Goal: Task Accomplishment & Management: Understand process/instructions

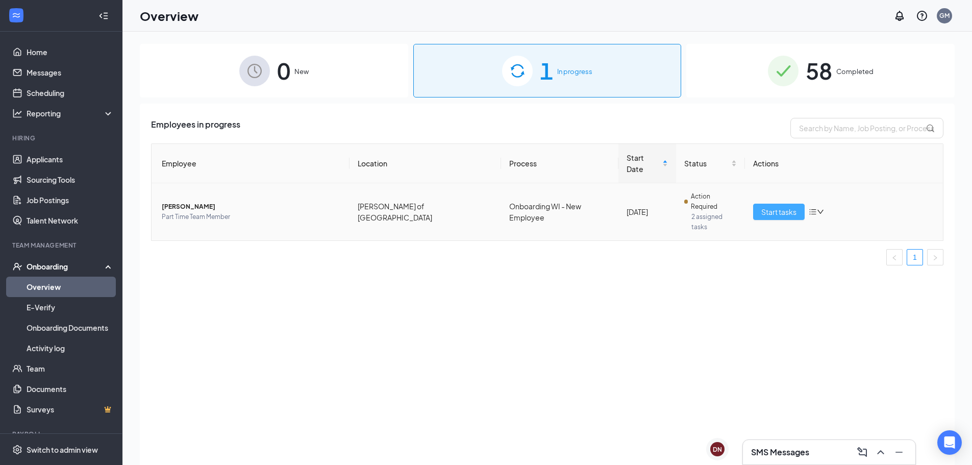
click at [773, 206] on span "Start tasks" at bounding box center [778, 211] width 35 height 11
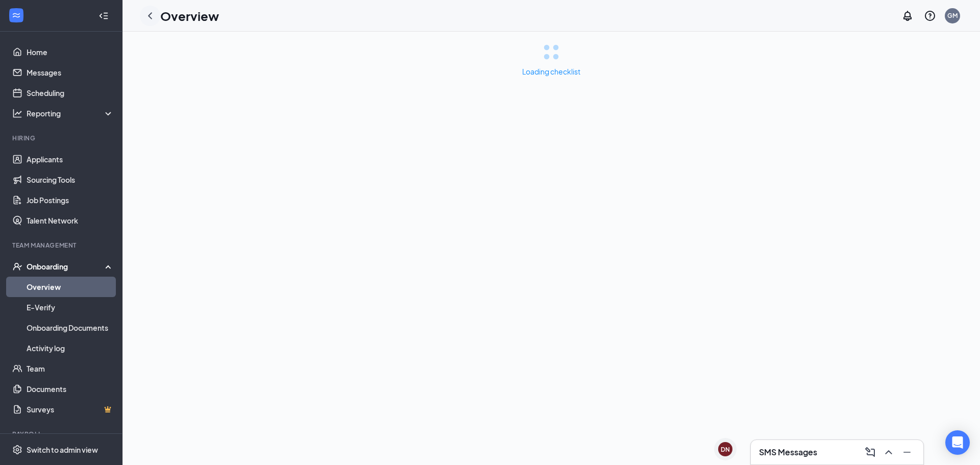
click at [146, 13] on icon "ChevronLeft" at bounding box center [150, 16] width 12 height 12
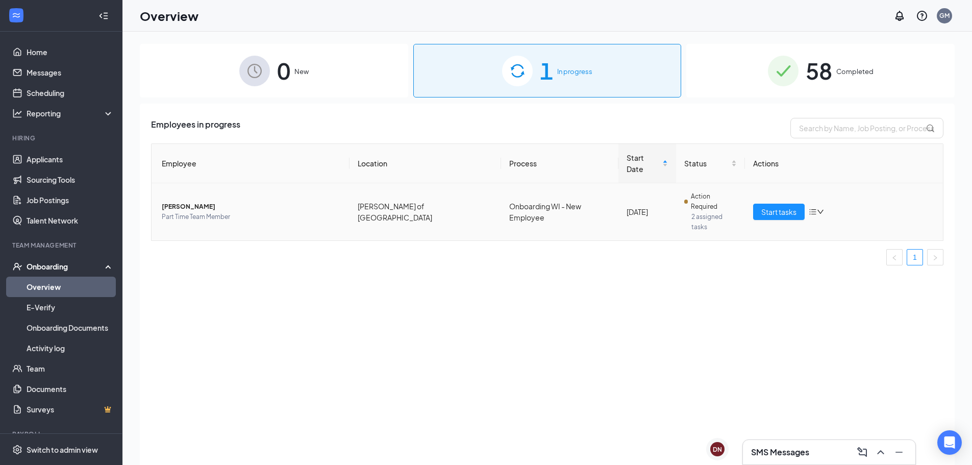
click at [196, 187] on div "Employee Location Process Start Date Status Actions [PERSON_NAME] Part Time Tea…" at bounding box center [547, 204] width 792 height 122
click at [194, 202] on span "[PERSON_NAME]" at bounding box center [252, 207] width 180 height 10
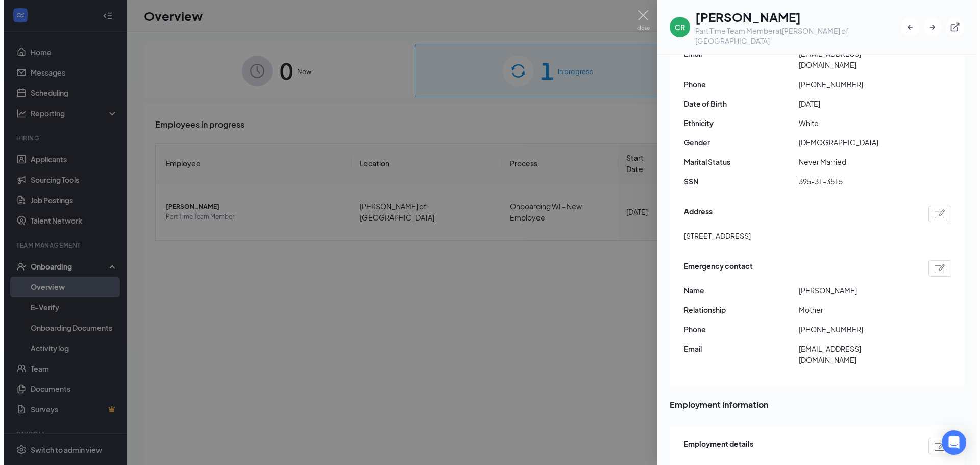
scroll to position [153, 0]
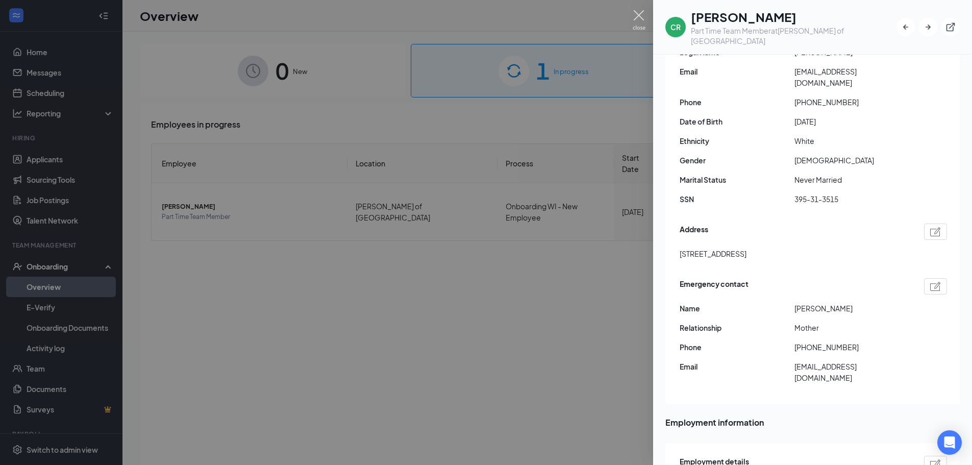
drag, startPoint x: 637, startPoint y: 13, endPoint x: 972, endPoint y: 4, distance: 335.4
click at [637, 13] on img at bounding box center [639, 20] width 13 height 20
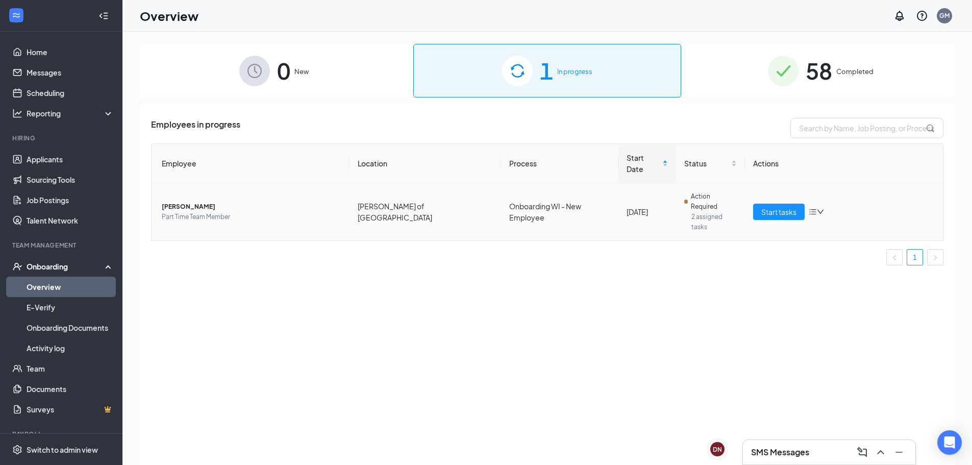
click at [193, 202] on span "[PERSON_NAME]" at bounding box center [252, 207] width 180 height 10
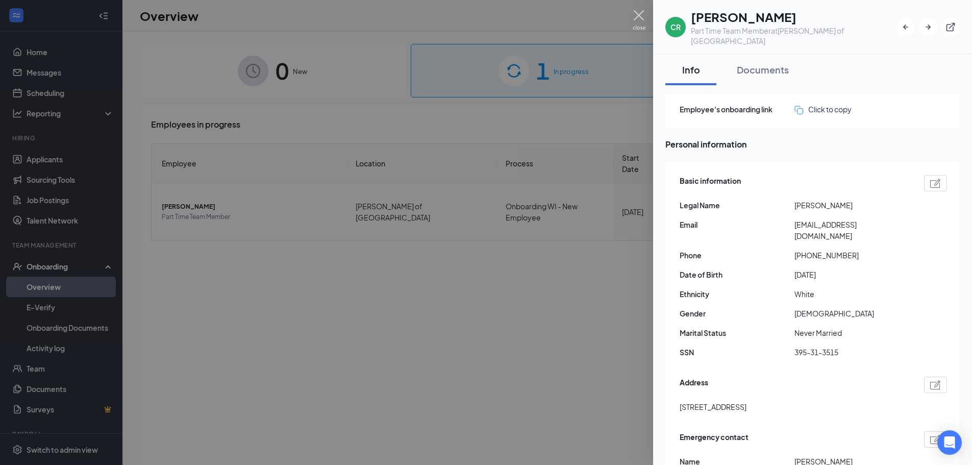
drag, startPoint x: 633, startPoint y: 11, endPoint x: 304, endPoint y: 17, distance: 329.2
click at [633, 11] on img at bounding box center [639, 20] width 13 height 20
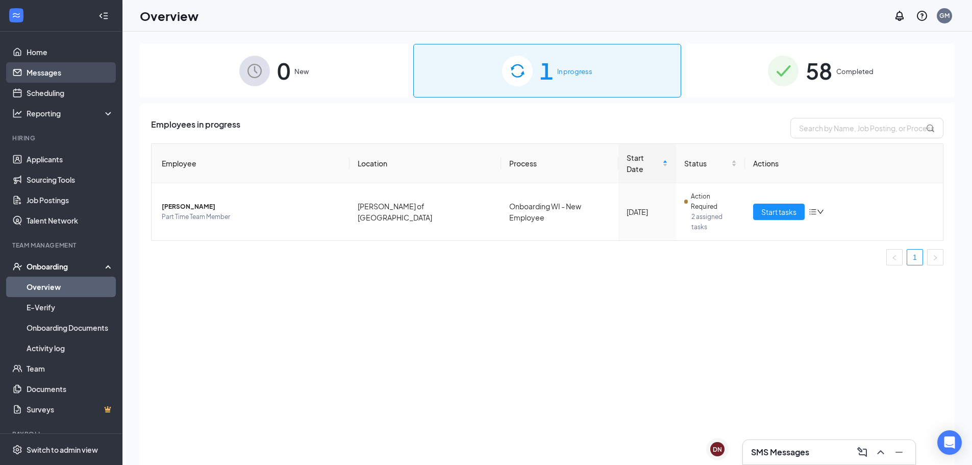
click at [66, 72] on link "Messages" at bounding box center [70, 72] width 87 height 20
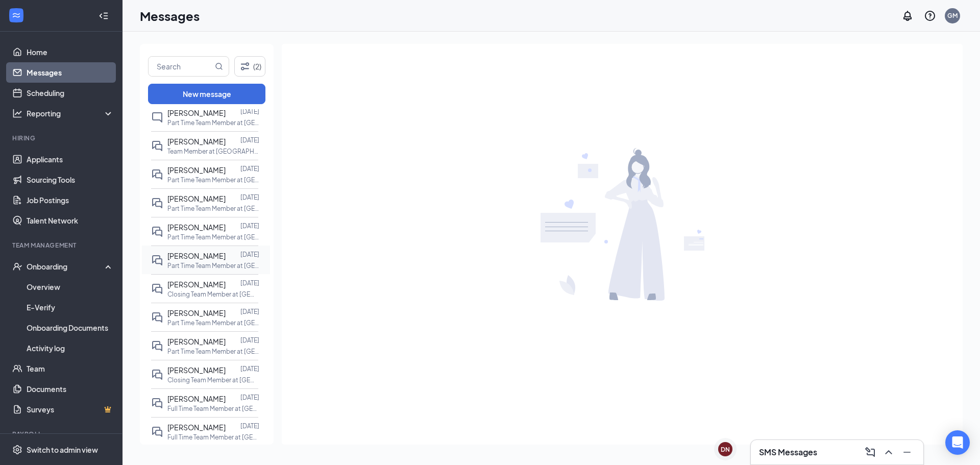
scroll to position [306, 0]
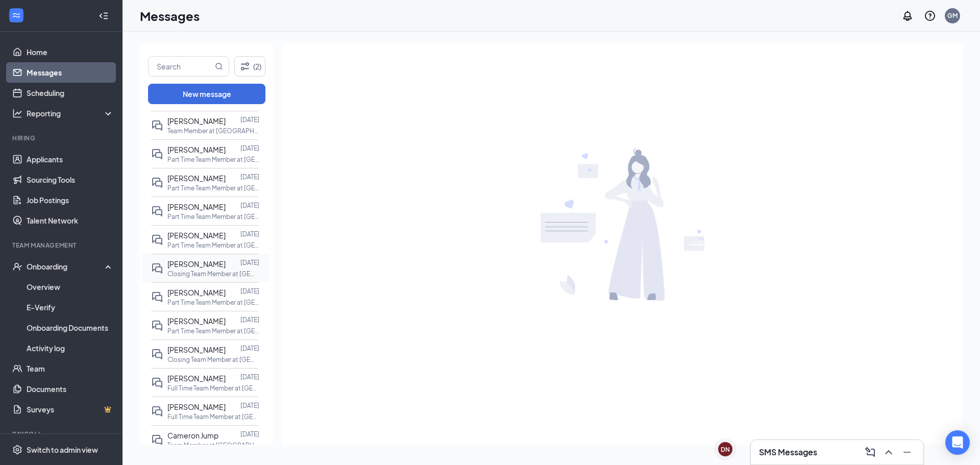
click at [199, 261] on span "[PERSON_NAME]" at bounding box center [196, 263] width 58 height 9
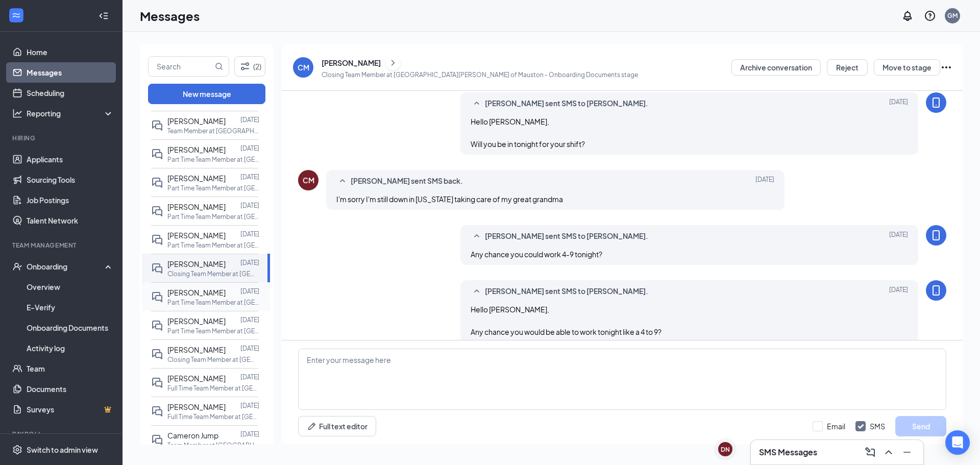
scroll to position [391, 0]
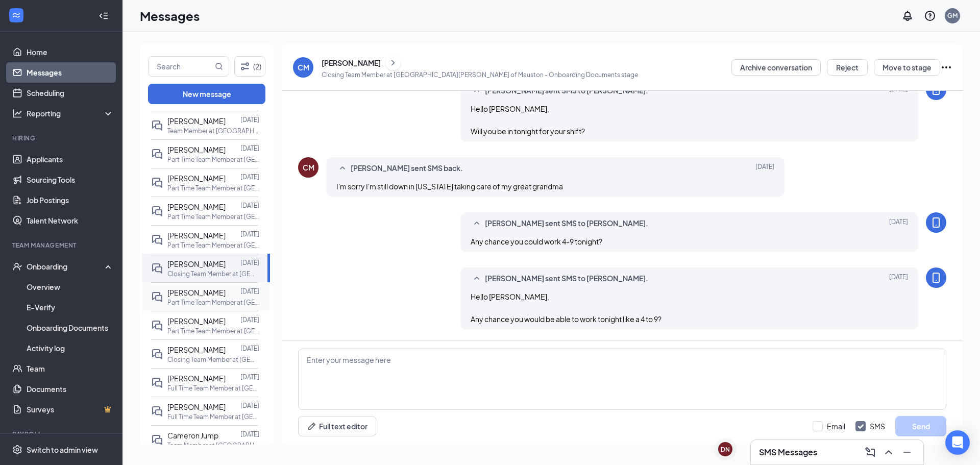
click at [199, 291] on span "[PERSON_NAME]" at bounding box center [196, 292] width 58 height 9
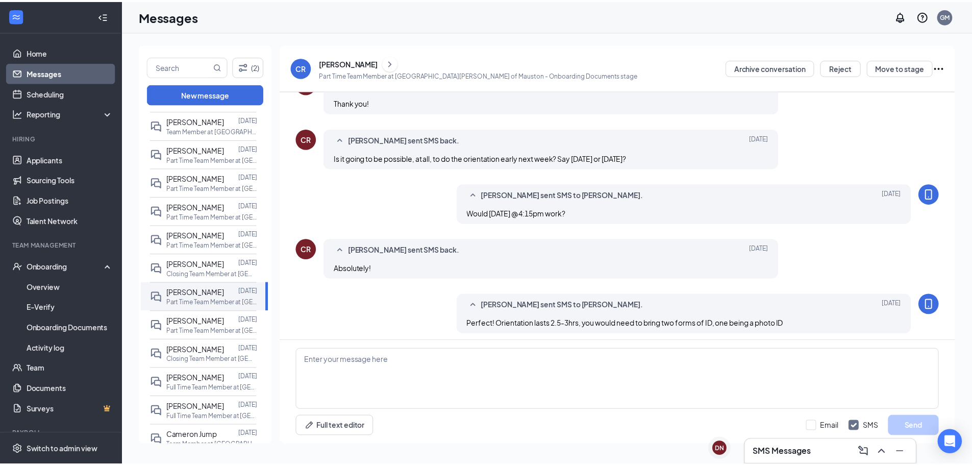
scroll to position [345, 0]
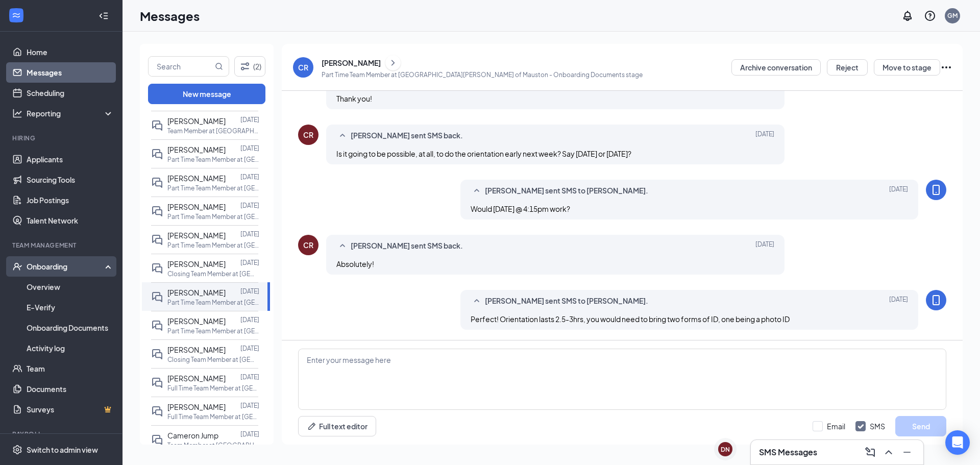
click at [53, 271] on div "Onboarding" at bounding box center [66, 266] width 79 height 10
click at [59, 263] on div "Onboarding" at bounding box center [66, 266] width 79 height 10
click at [41, 289] on link "Overview" at bounding box center [70, 287] width 87 height 20
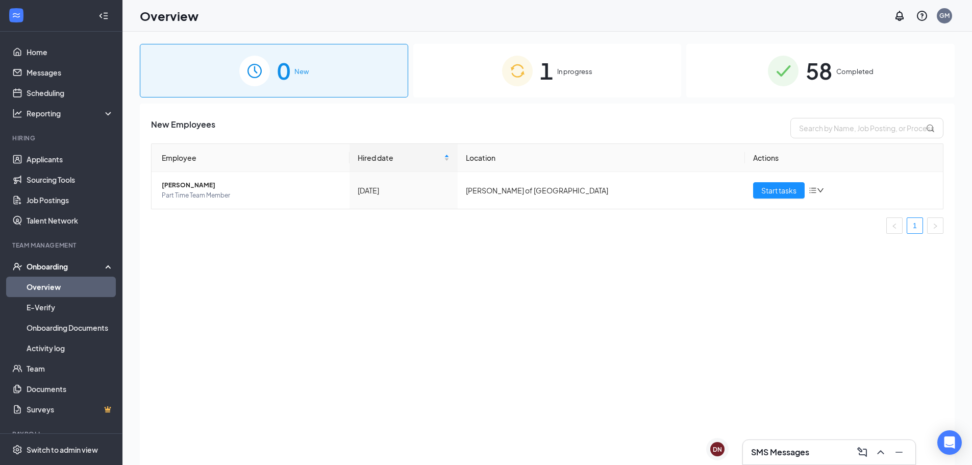
click at [551, 63] on span "1" at bounding box center [546, 70] width 13 height 35
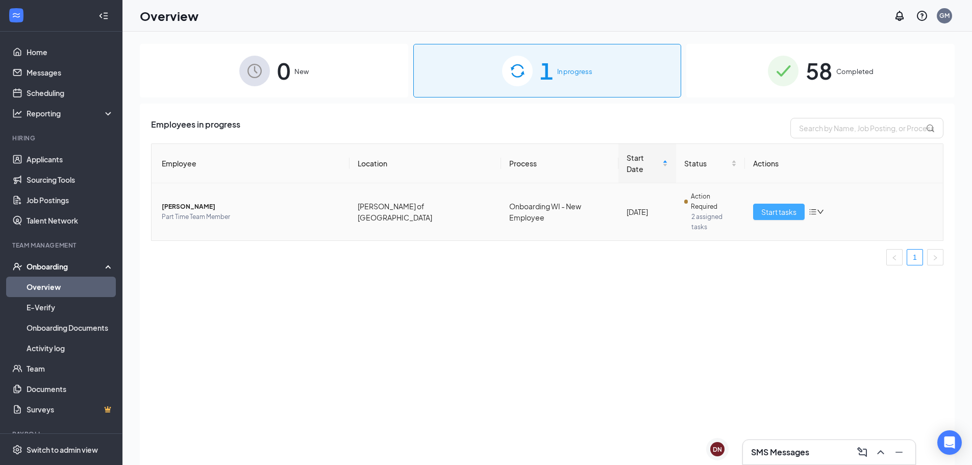
click at [782, 206] on span "Start tasks" at bounding box center [778, 211] width 35 height 11
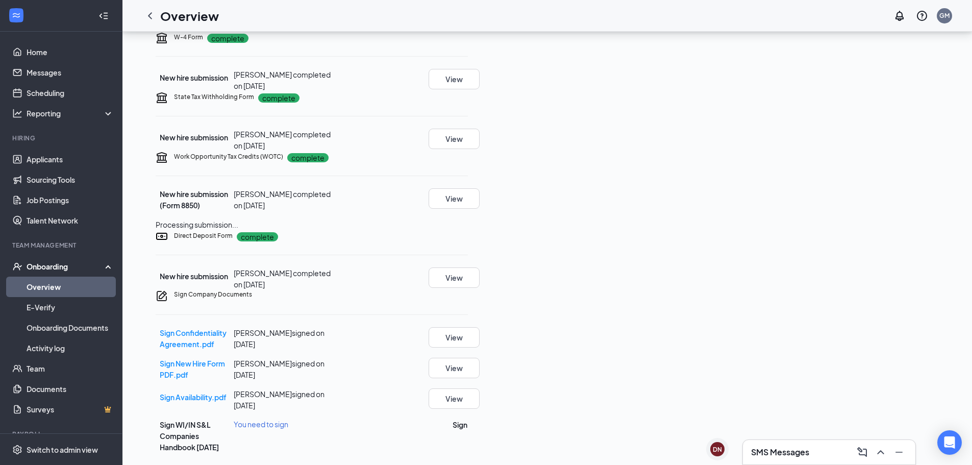
scroll to position [392, 0]
click at [214, 402] on span "Sign Availability.pdf" at bounding box center [193, 396] width 67 height 9
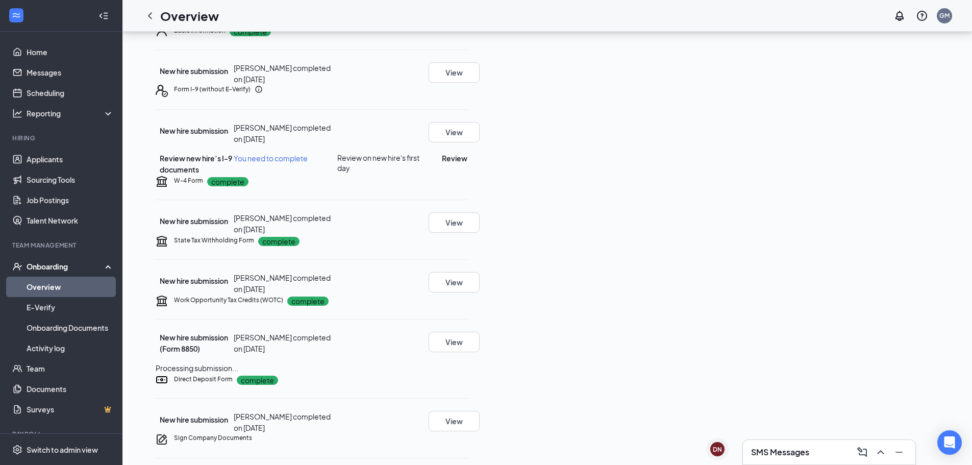
scroll to position [0, 0]
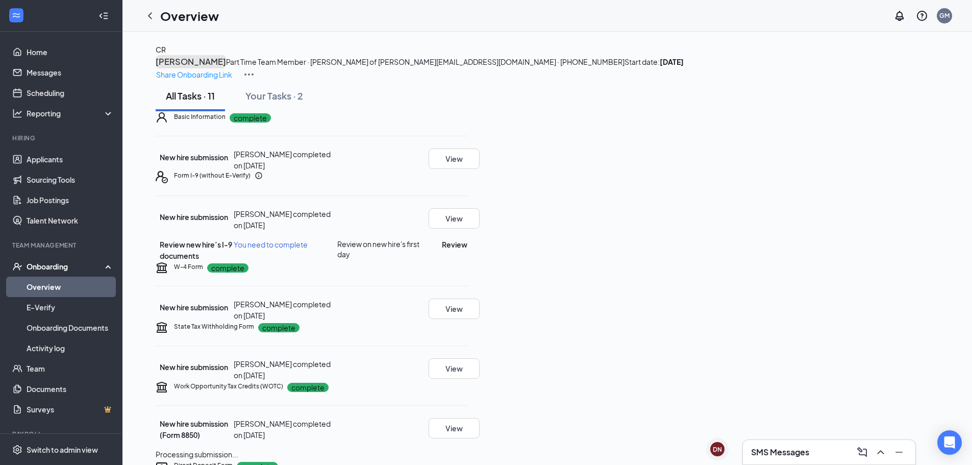
click at [226, 68] on h3 "[PERSON_NAME]" at bounding box center [191, 61] width 70 height 13
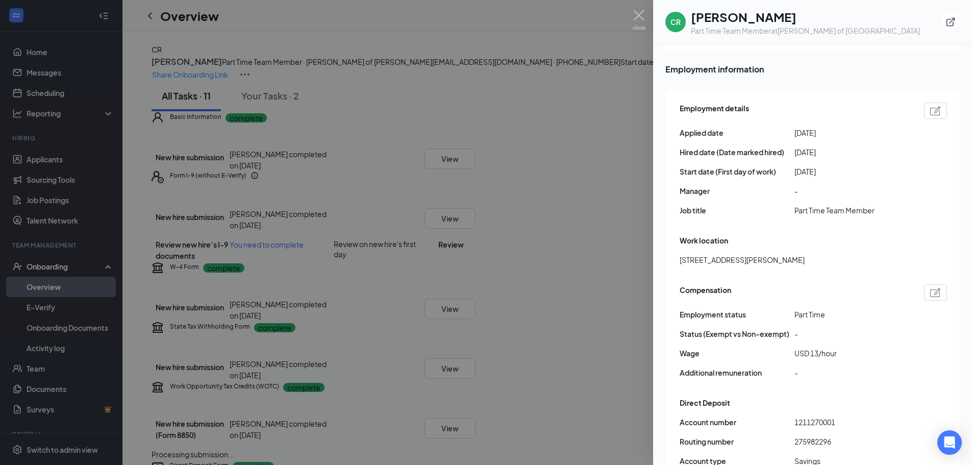
scroll to position [510, 0]
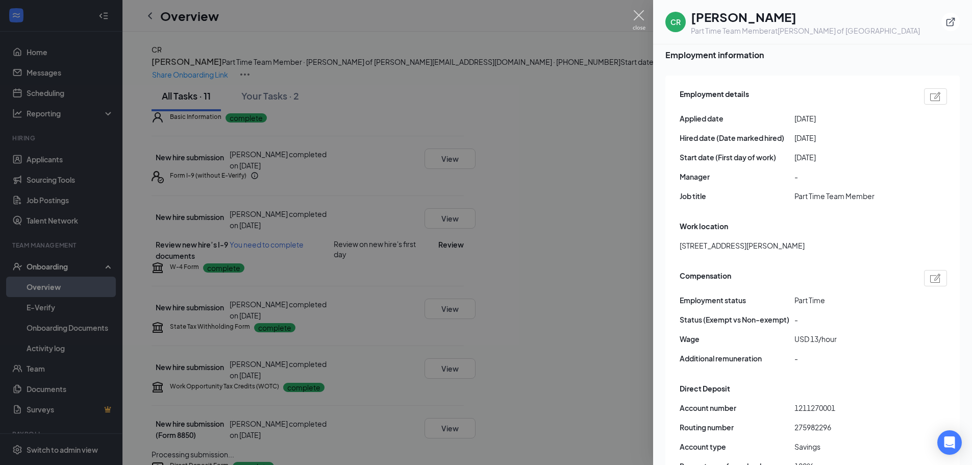
click at [635, 20] on img at bounding box center [639, 20] width 13 height 20
